Goal: Task Accomplishment & Management: Manage account settings

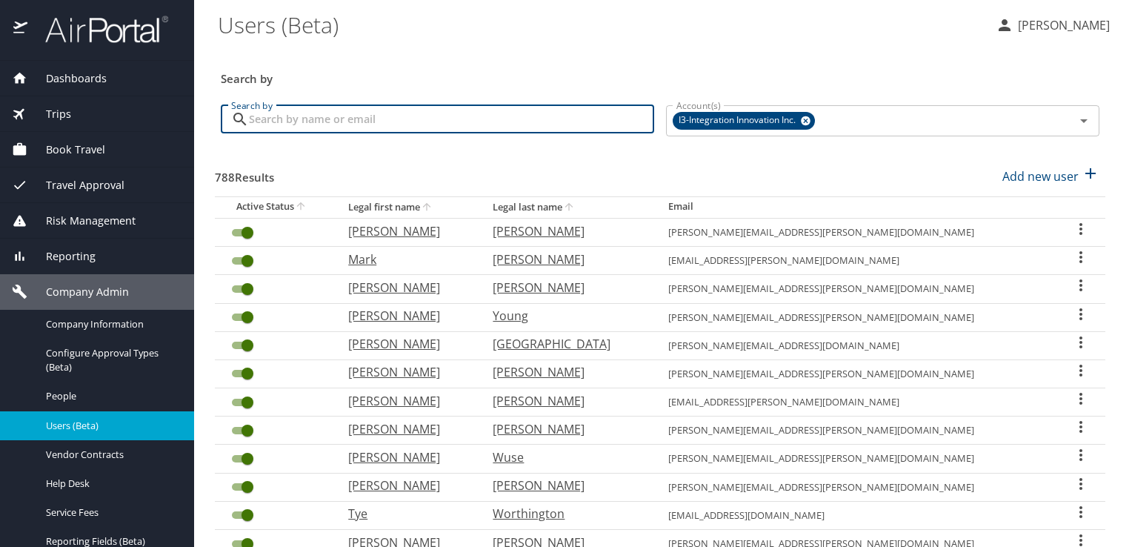
click at [414, 121] on input "Search by" at bounding box center [451, 119] width 405 height 28
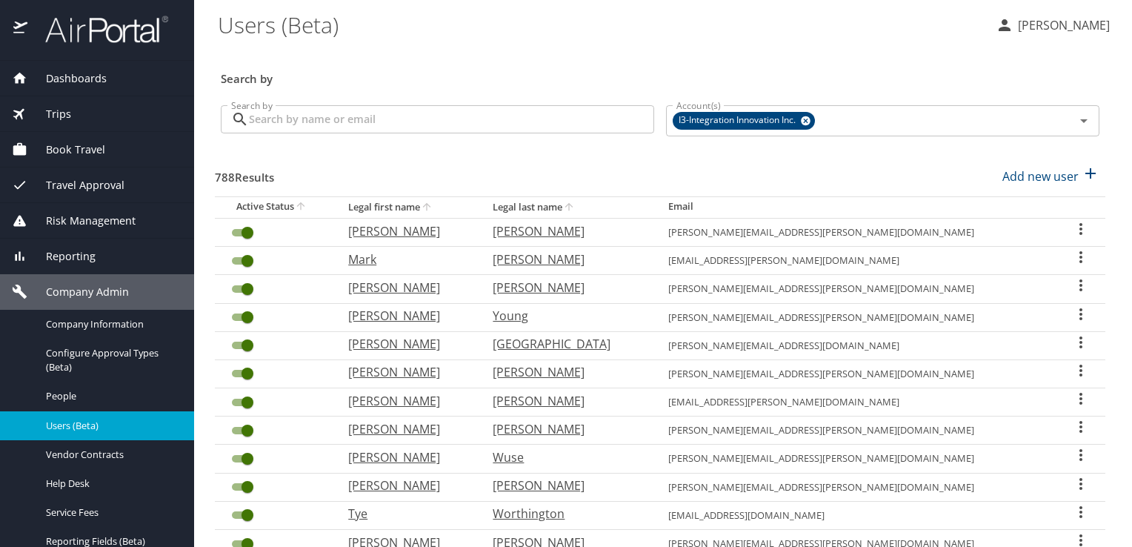
click at [74, 159] on div "Book Travel" at bounding box center [97, 150] width 194 height 36
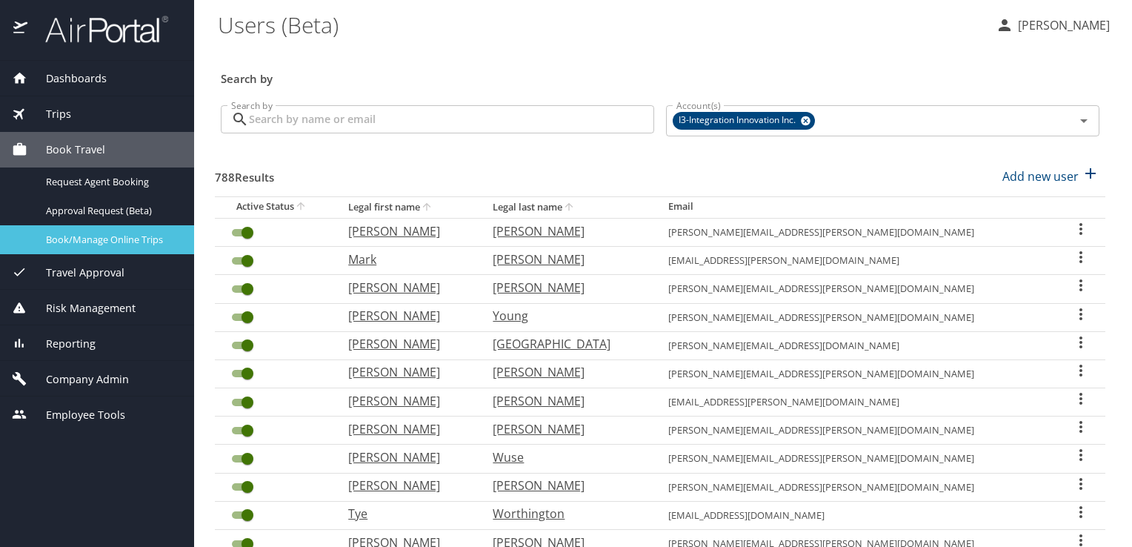
click at [110, 233] on span "Book/Manage Online Trips" at bounding box center [111, 240] width 130 height 14
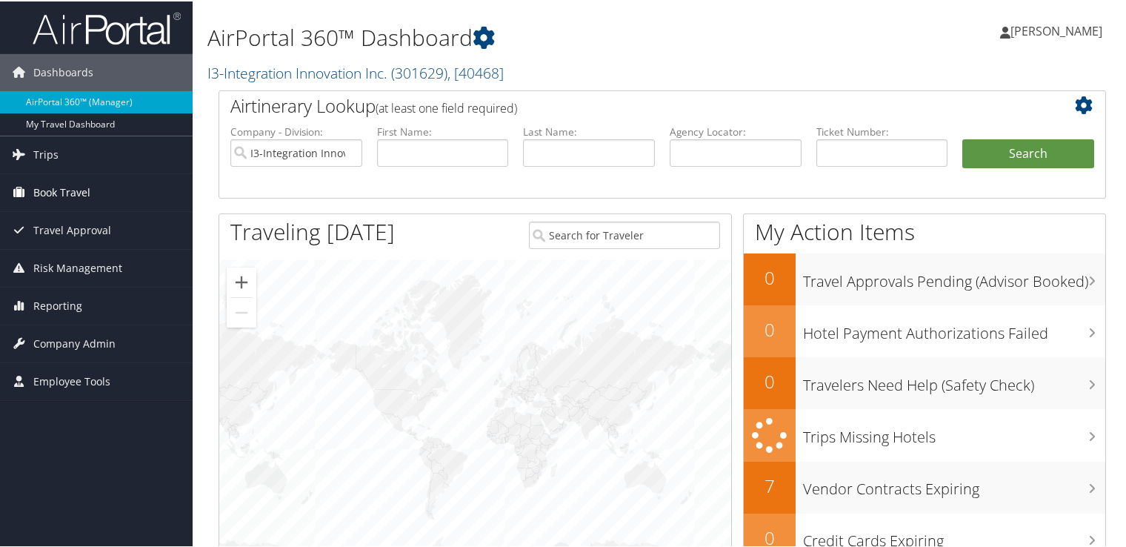
click at [62, 194] on span "Book Travel" at bounding box center [61, 191] width 57 height 37
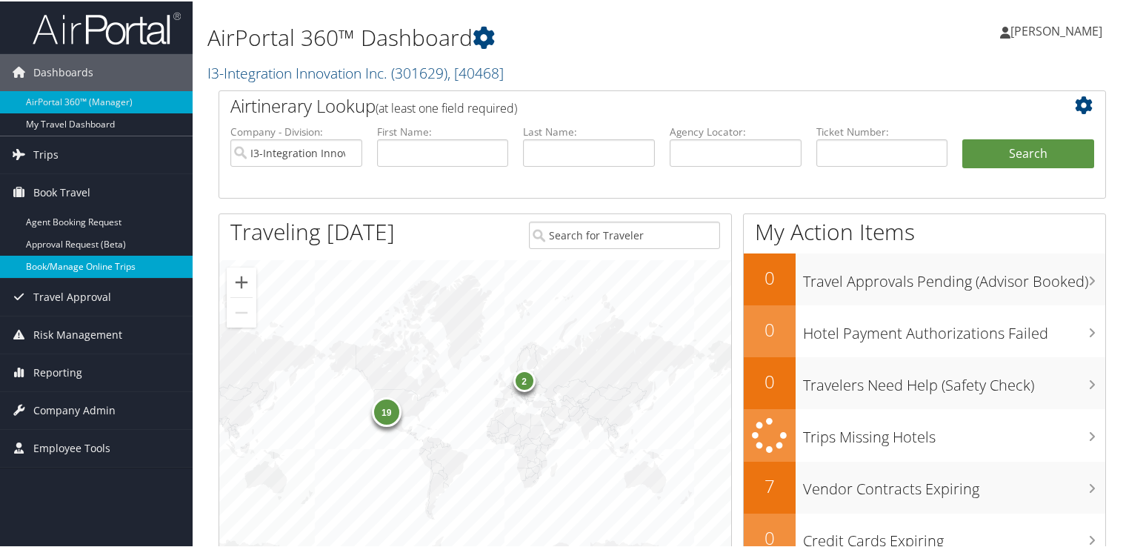
click at [104, 265] on link "Book/Manage Online Trips" at bounding box center [96, 265] width 193 height 22
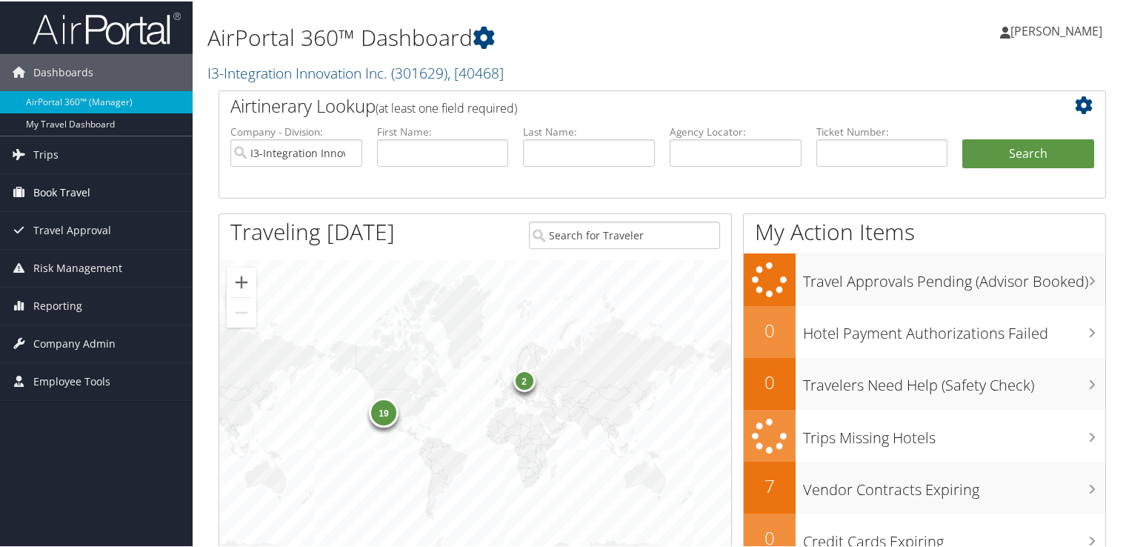
click at [65, 197] on span "Book Travel" at bounding box center [61, 191] width 57 height 37
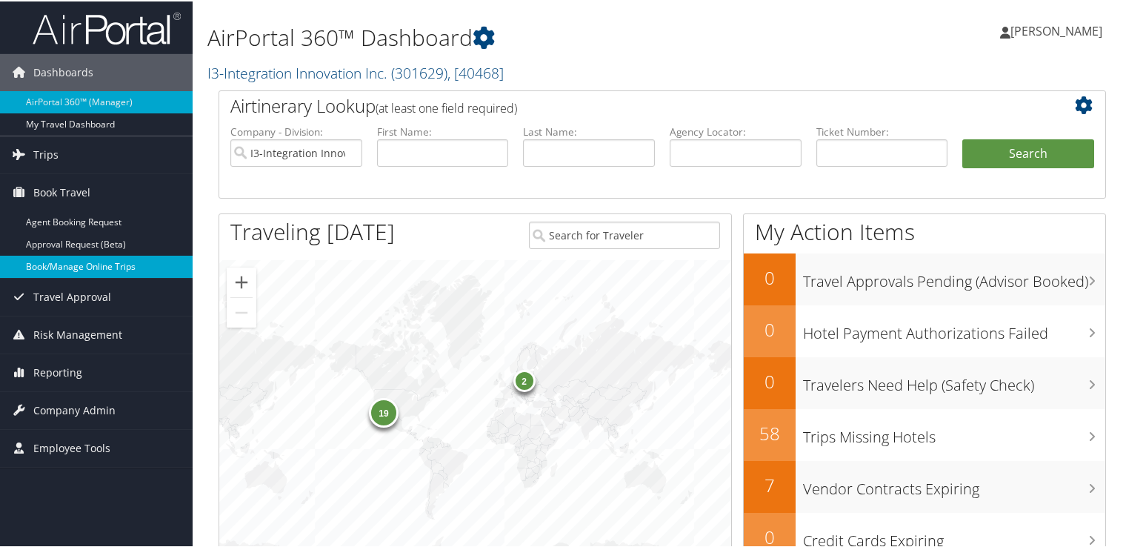
click at [62, 270] on link "Book/Manage Online Trips" at bounding box center [96, 265] width 193 height 22
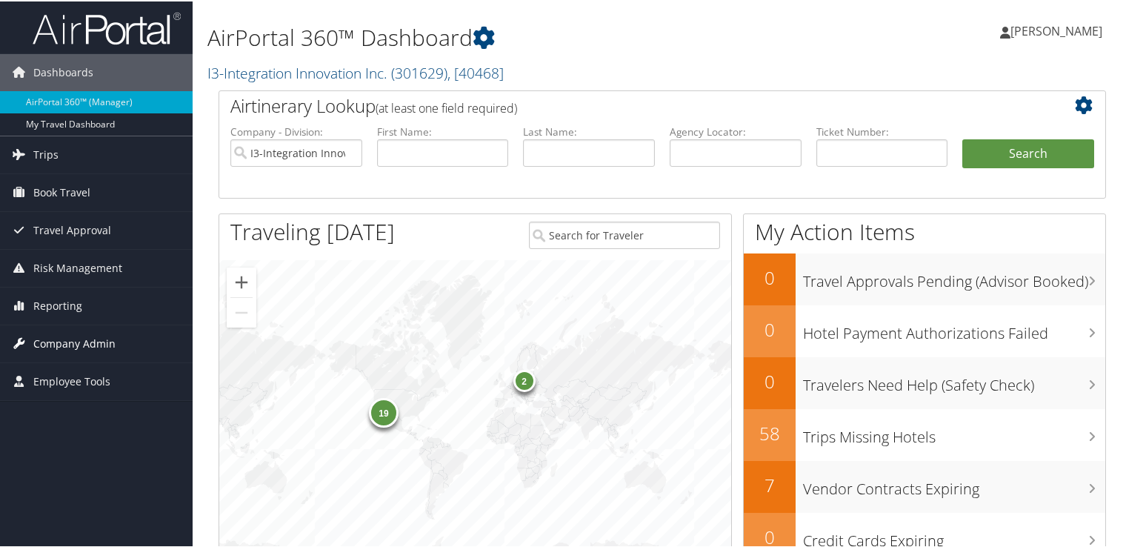
click at [86, 342] on span "Company Admin" at bounding box center [74, 342] width 82 height 37
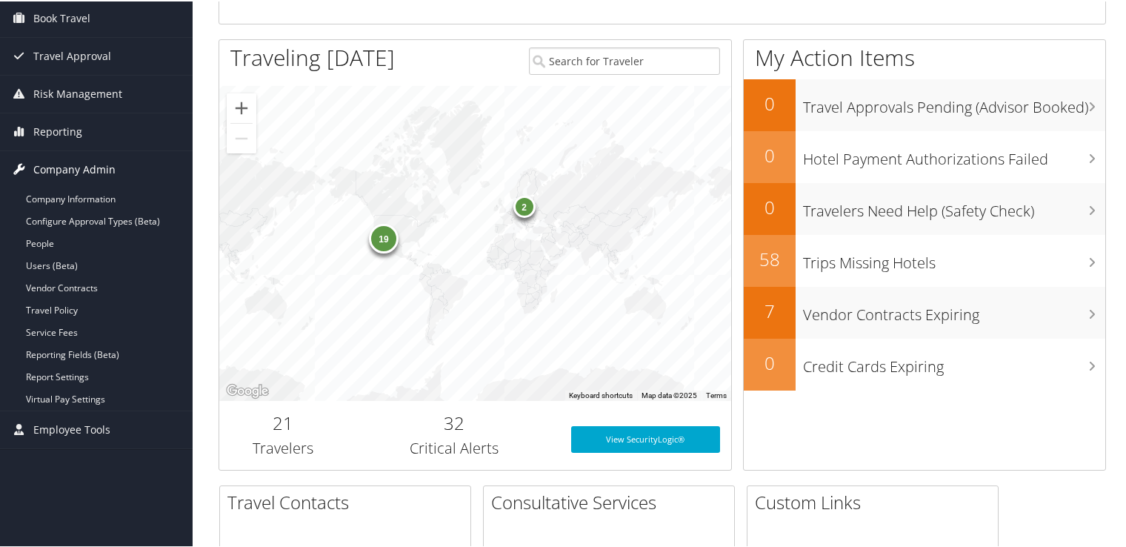
scroll to position [175, 0]
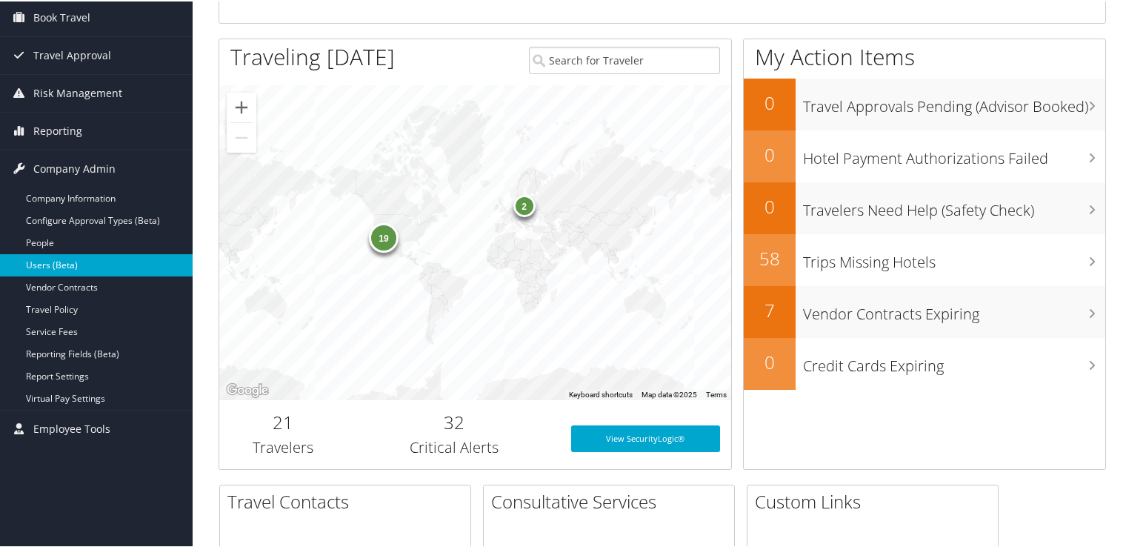
click at [81, 254] on link "Users (Beta)" at bounding box center [96, 264] width 193 height 22
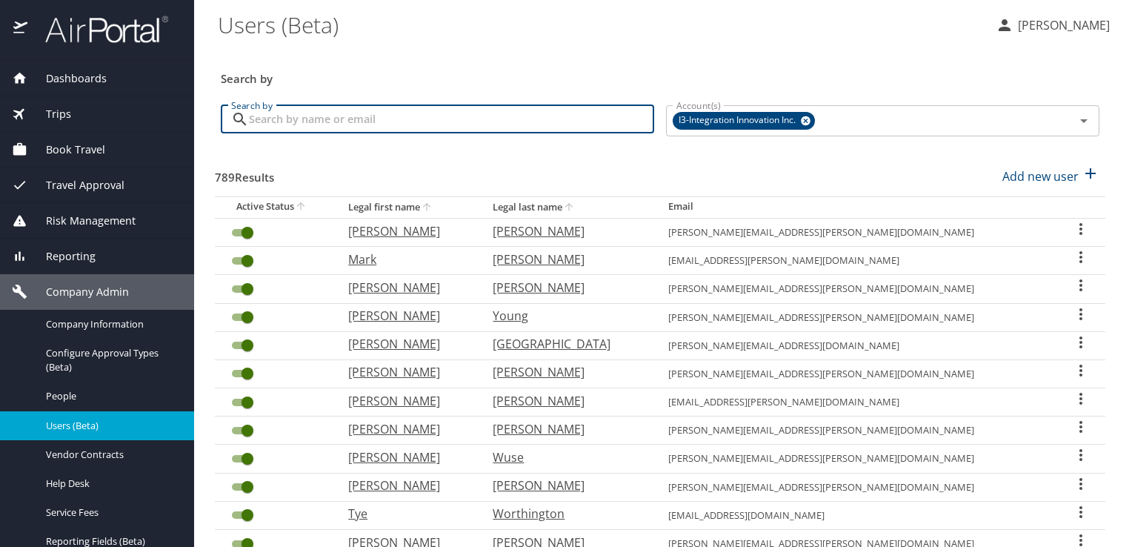
click at [517, 113] on input "Search by" at bounding box center [451, 119] width 405 height 28
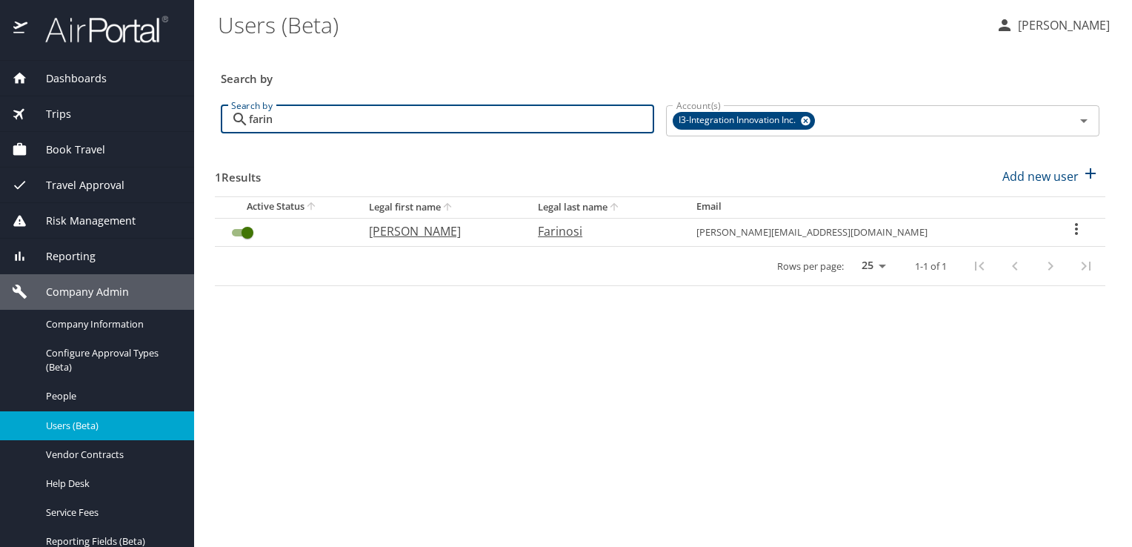
type input "farin"
click at [1069, 227] on icon "User Search Table" at bounding box center [1076, 229] width 18 height 18
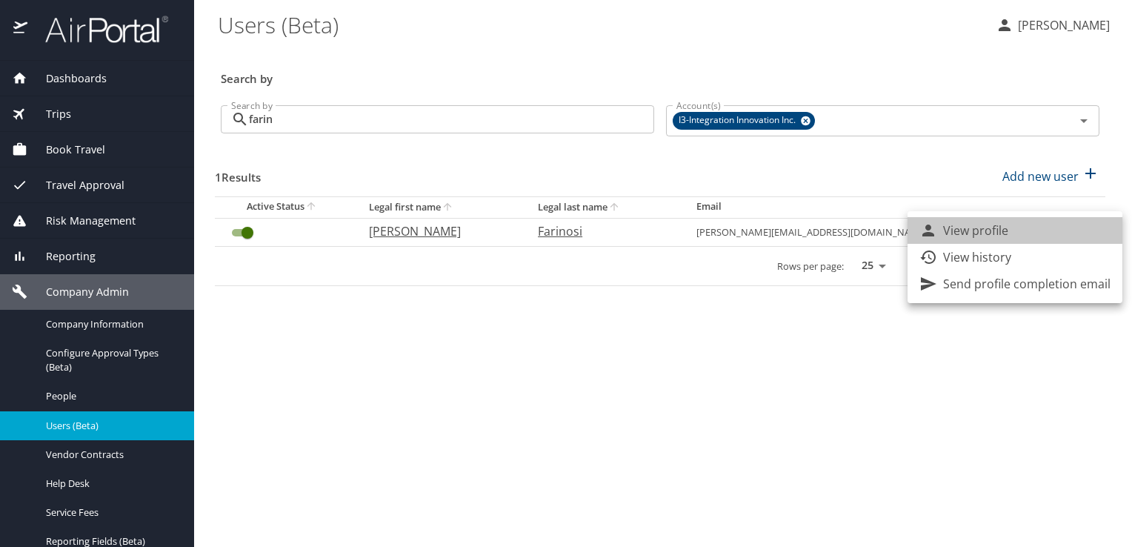
click at [1016, 226] on li "View profile" at bounding box center [1014, 230] width 215 height 27
select select "US"
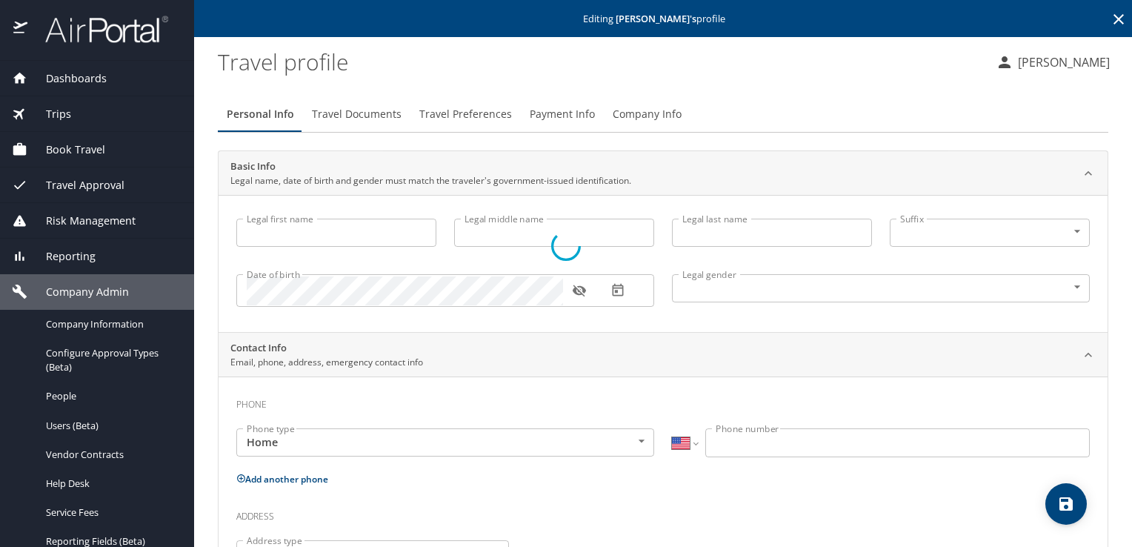
type input "Anthony"
type input "James"
type input "Farinosi"
type input "Male"
type input "Jennifer"
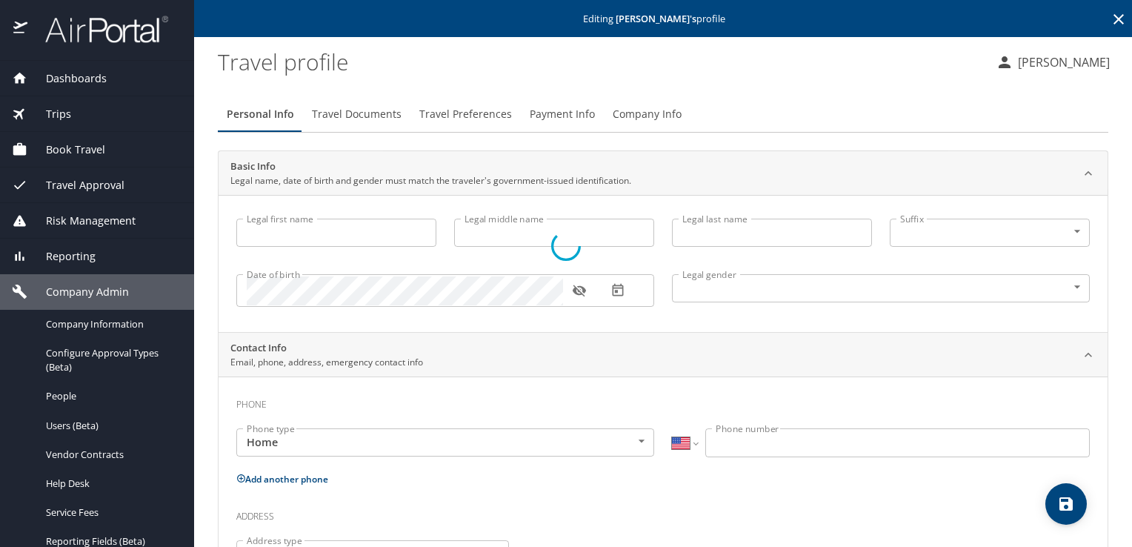
type input "Farinosi"
type input "(256) 642-1709"
type input "United States of America"
type input "Alabama"
type input "United States of America"
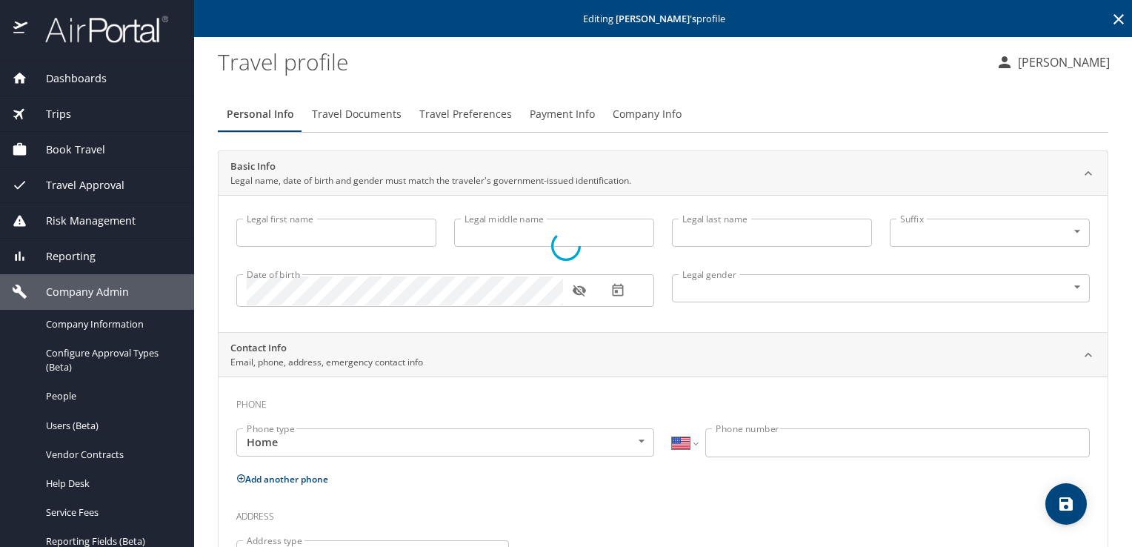
type input "Alabama"
type input "United States of America"
type input "Alabama"
select select "US"
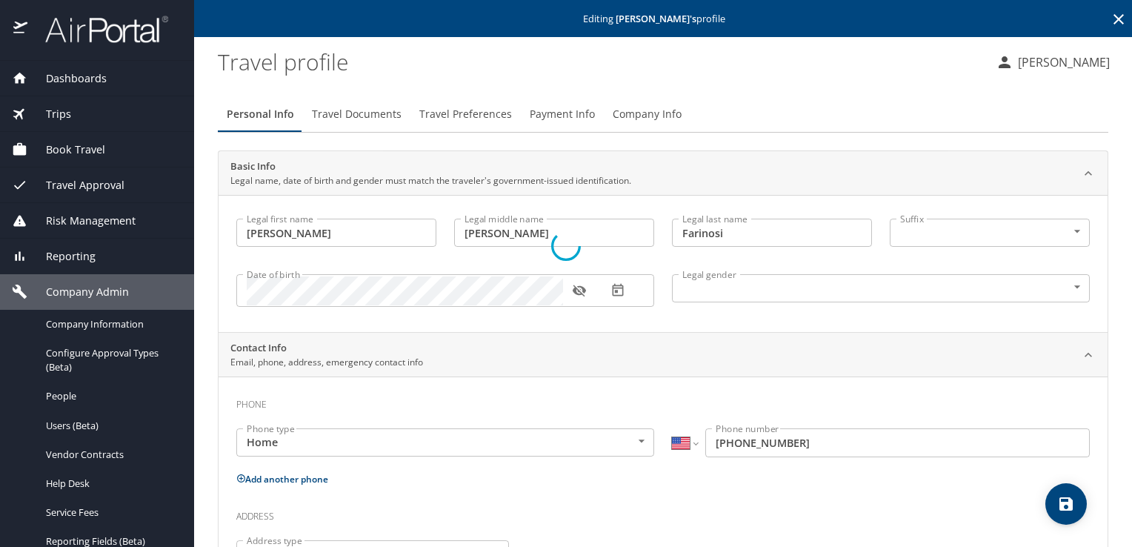
select select "US"
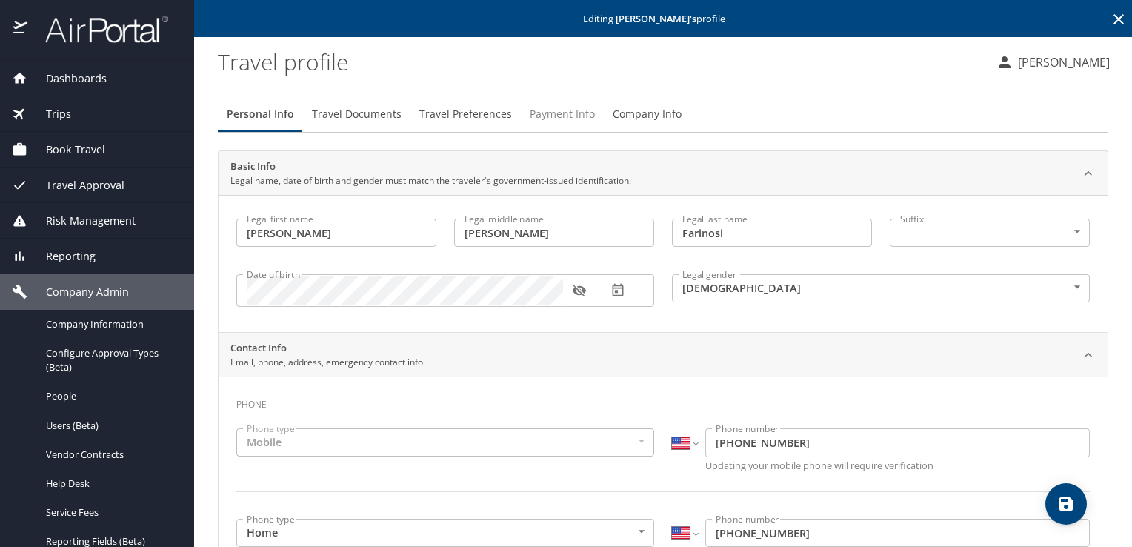
click at [545, 112] on span "Payment Info" at bounding box center [562, 114] width 65 height 19
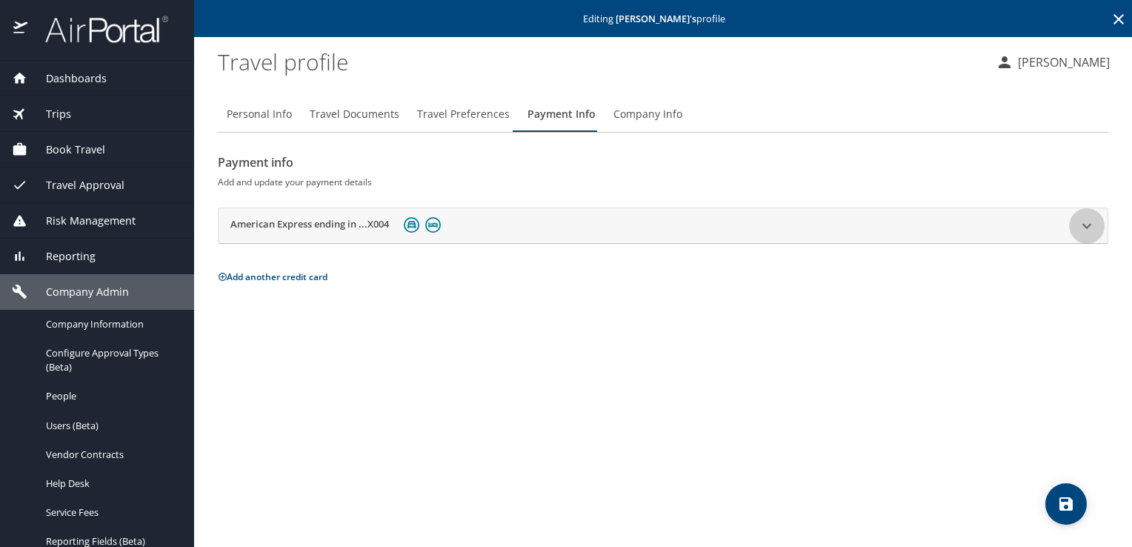
click at [1084, 224] on icon at bounding box center [1087, 226] width 18 height 18
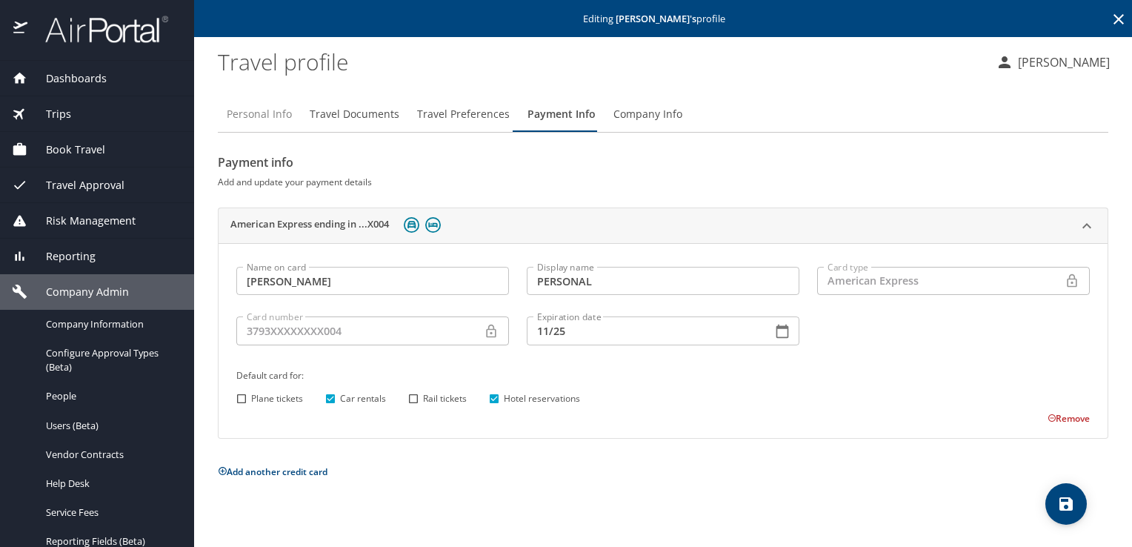
click at [277, 120] on span "Personal Info" at bounding box center [259, 114] width 65 height 19
select select "US"
